Goal: Obtain resource: Download file/media

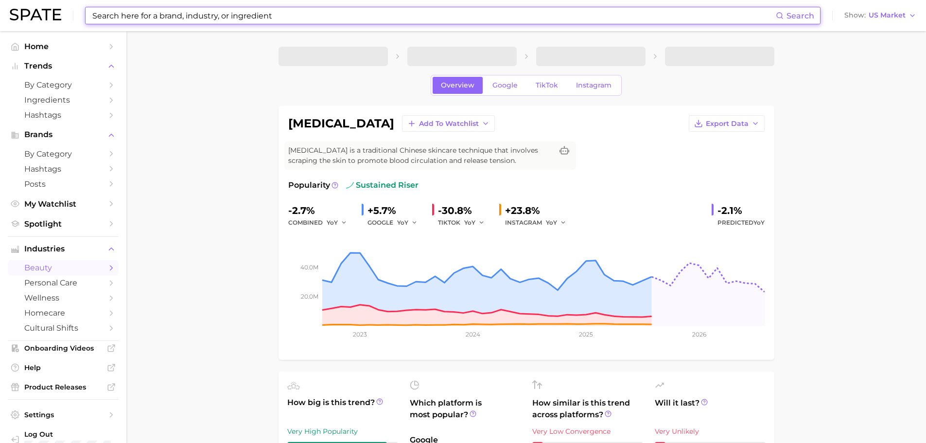
click at [172, 12] on input at bounding box center [433, 15] width 685 height 17
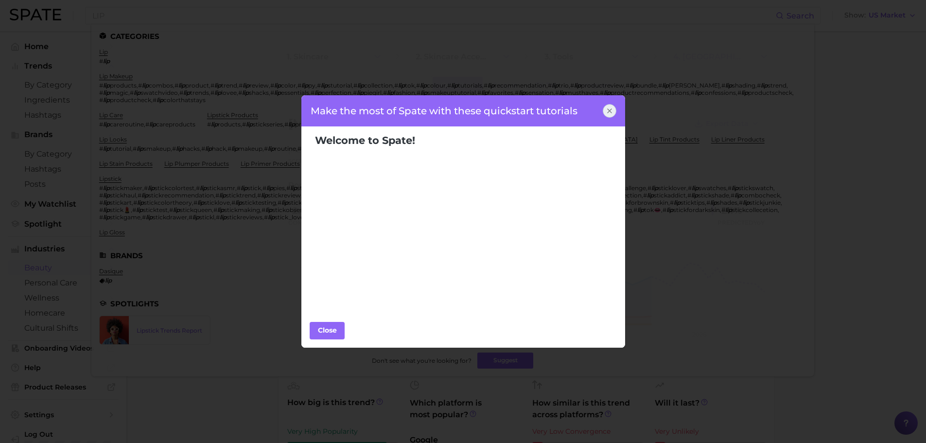
click at [608, 111] on icon at bounding box center [610, 111] width 8 height 8
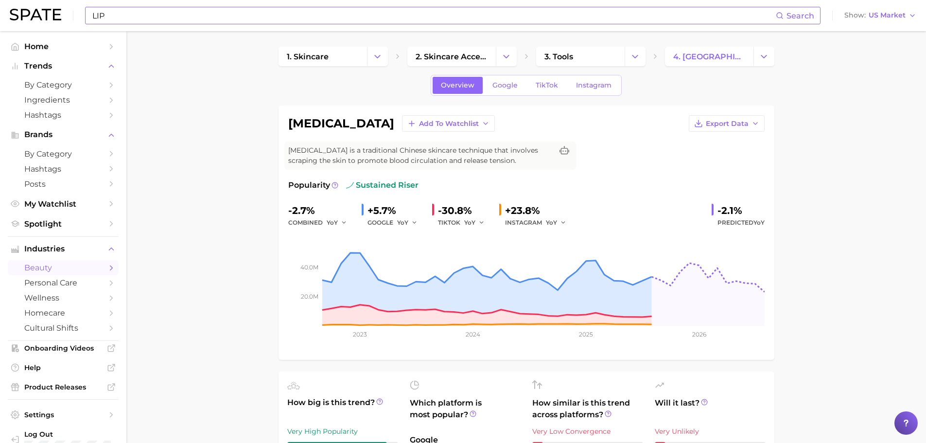
click at [176, 18] on input "LIP" at bounding box center [433, 15] width 685 height 17
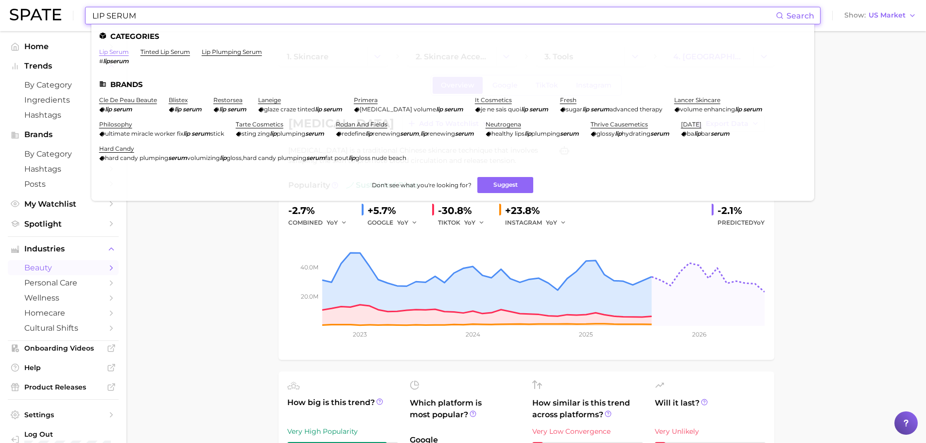
type input "LIP SERUM"
click at [112, 51] on link "lip serum" at bounding box center [114, 51] width 30 height 7
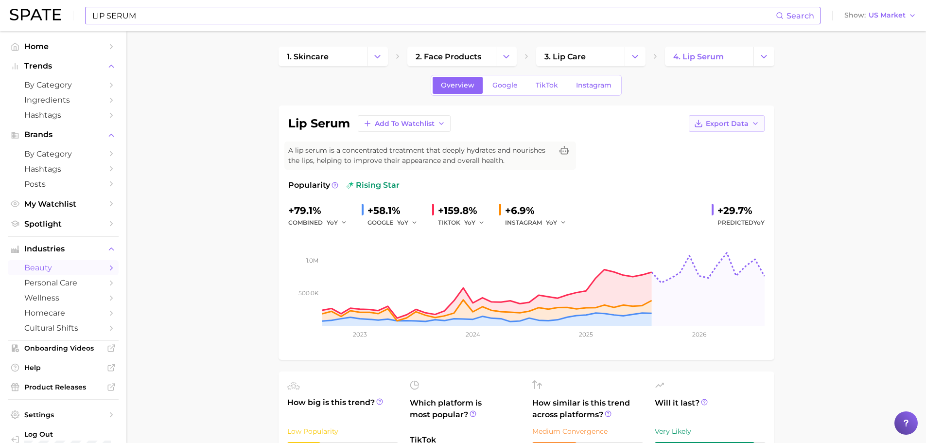
click at [742, 120] on button "Export Data" at bounding box center [727, 123] width 76 height 17
click at [716, 147] on button "Time Series CSV" at bounding box center [711, 142] width 107 height 18
